Goal: Information Seeking & Learning: Learn about a topic

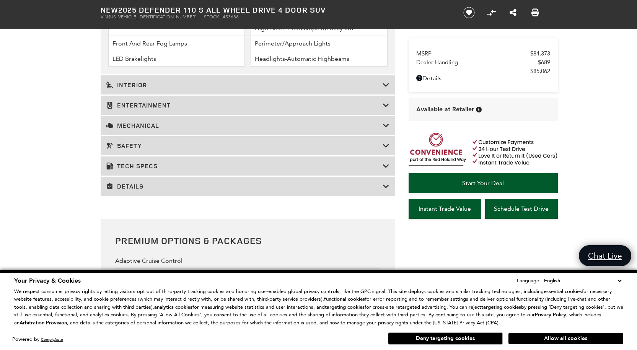
scroll to position [1263, 0]
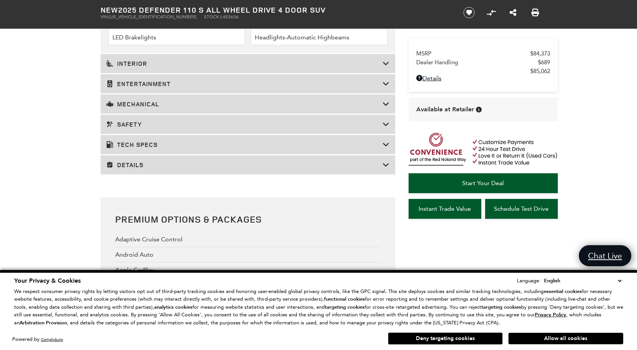
click at [197, 169] on div "Details" at bounding box center [248, 164] width 295 height 19
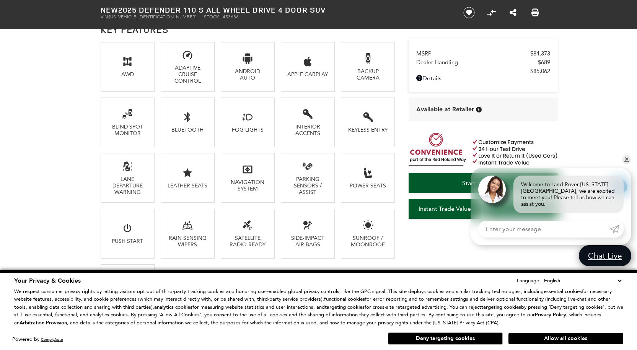
scroll to position [536, 0]
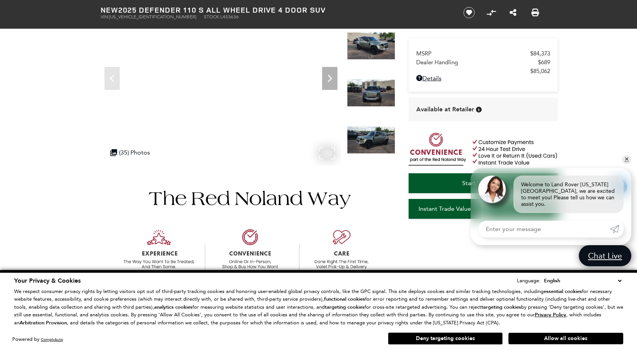
scroll to position [0, 0]
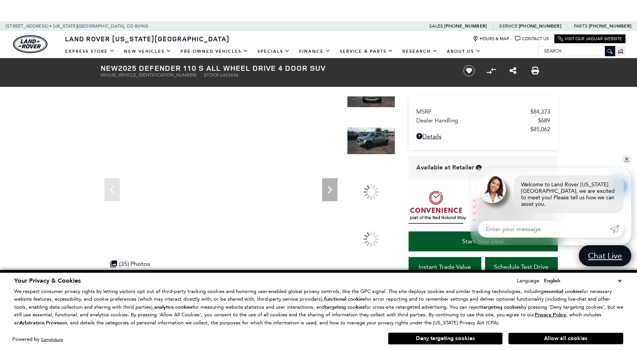
click at [378, 87] on section "New 2025 Defender 110 S All Wheel Drive 4 Door SUV VIN: [US_VEHICLE_IDENTIFICAT…" at bounding box center [318, 167] width 459 height 219
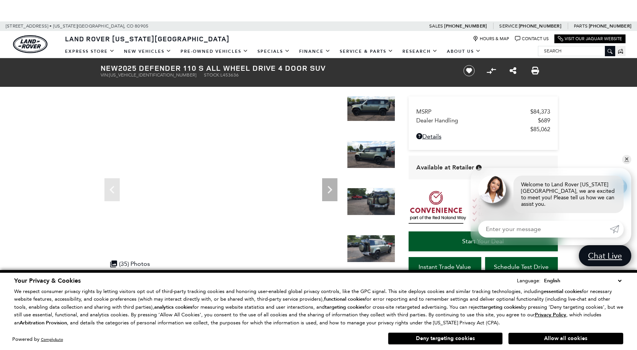
click at [377, 223] on div at bounding box center [371, 206] width 48 height 36
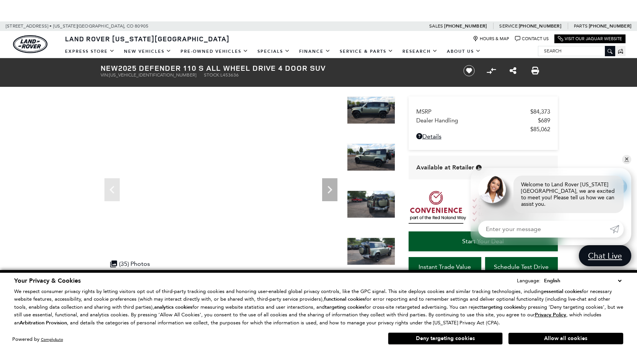
click at [380, 152] on img at bounding box center [371, 157] width 48 height 28
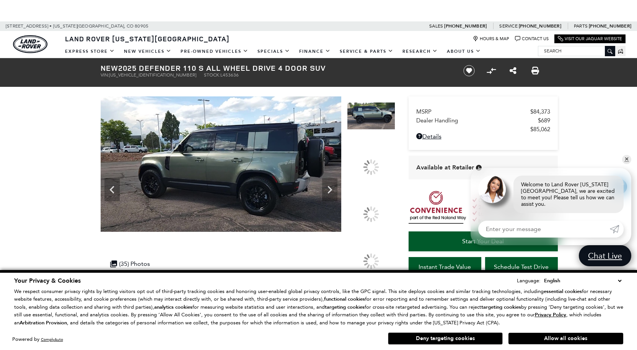
click at [371, 104] on img at bounding box center [371, 116] width 48 height 28
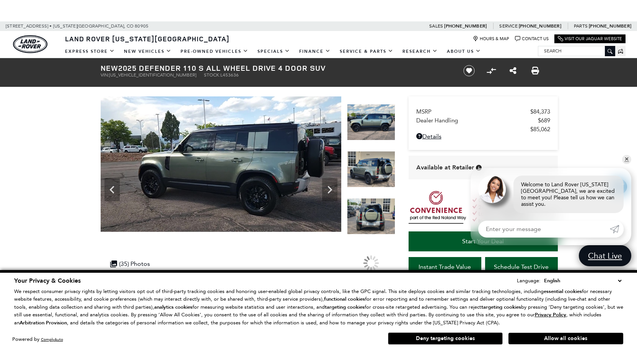
click at [386, 204] on img at bounding box center [371, 216] width 48 height 36
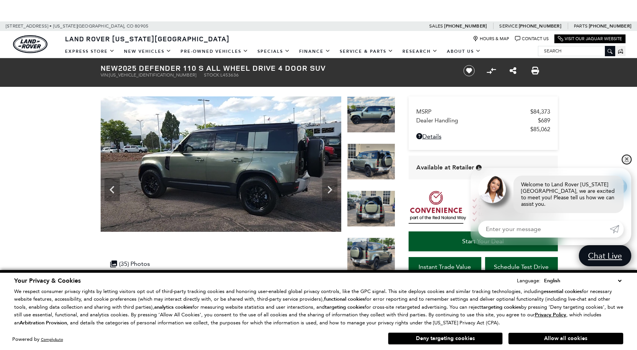
click at [627, 164] on link "✕" at bounding box center [626, 159] width 9 height 9
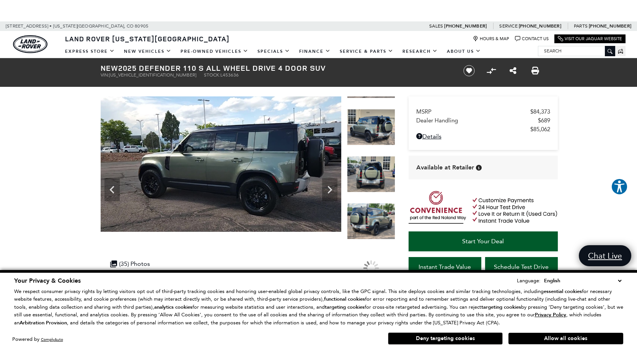
click at [366, 179] on img at bounding box center [371, 174] width 48 height 36
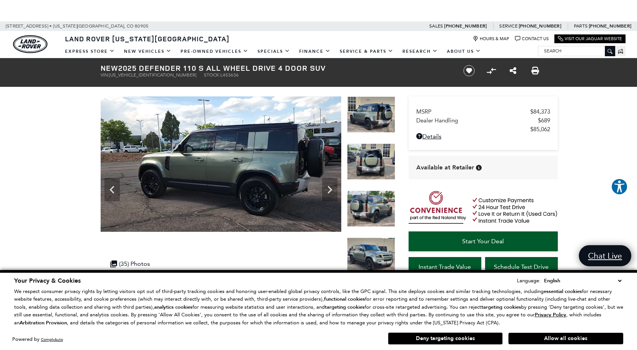
click at [373, 191] on img at bounding box center [371, 209] width 48 height 36
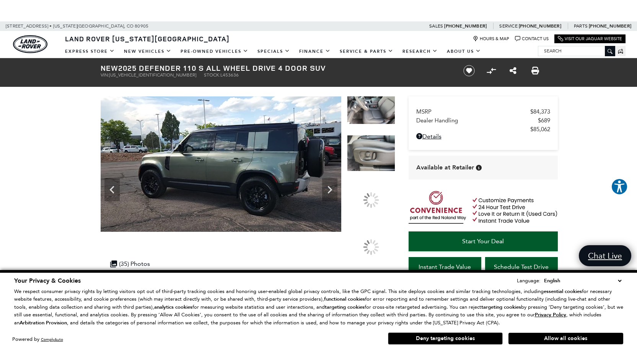
click at [393, 130] on div at bounding box center [371, 111] width 48 height 47
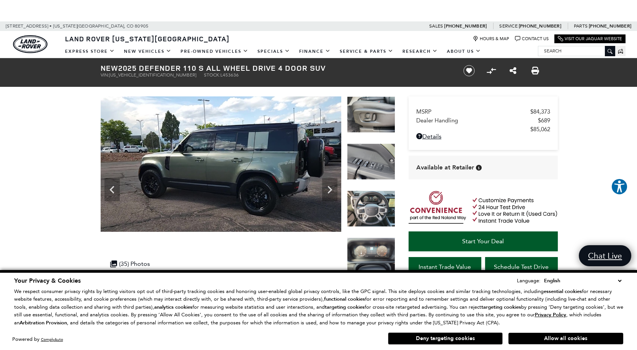
click at [380, 252] on img at bounding box center [371, 256] width 48 height 36
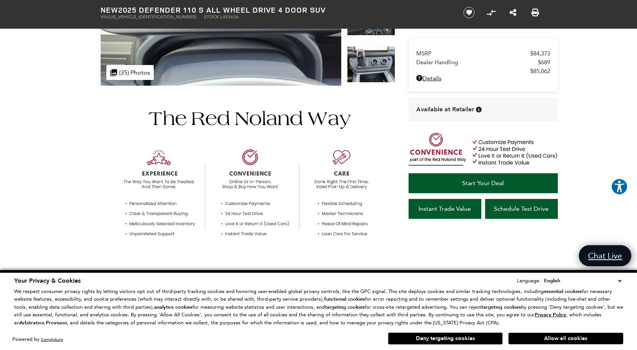
scroll to position [77, 0]
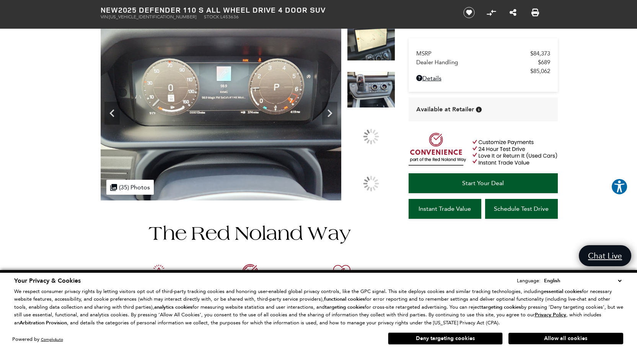
click at [381, 25] on section "New 2025 Defender 110 S All Wheel Drive 4 Door SUV VIN: [US_VEHICLE_IDENTIFICAT…" at bounding box center [318, 91] width 459 height 219
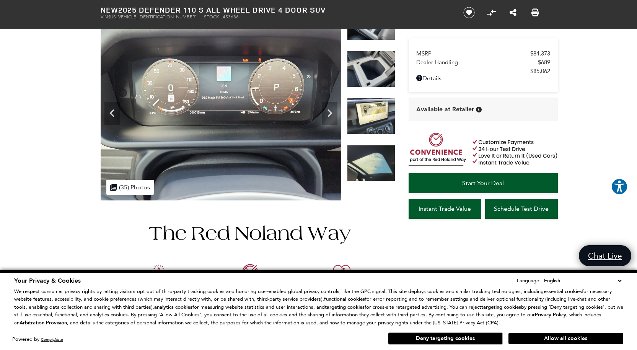
click at [375, 112] on img at bounding box center [371, 116] width 48 height 36
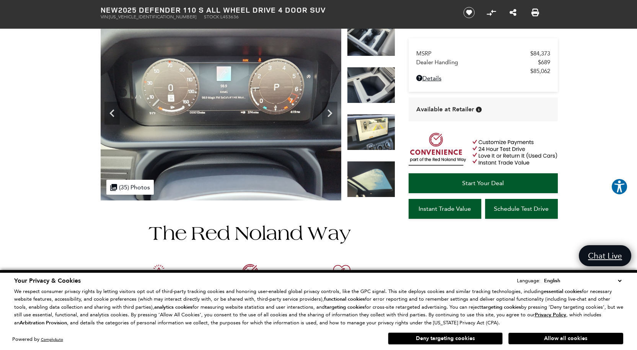
click at [375, 82] on img at bounding box center [371, 85] width 48 height 36
